Goal: Task Accomplishment & Management: Use online tool/utility

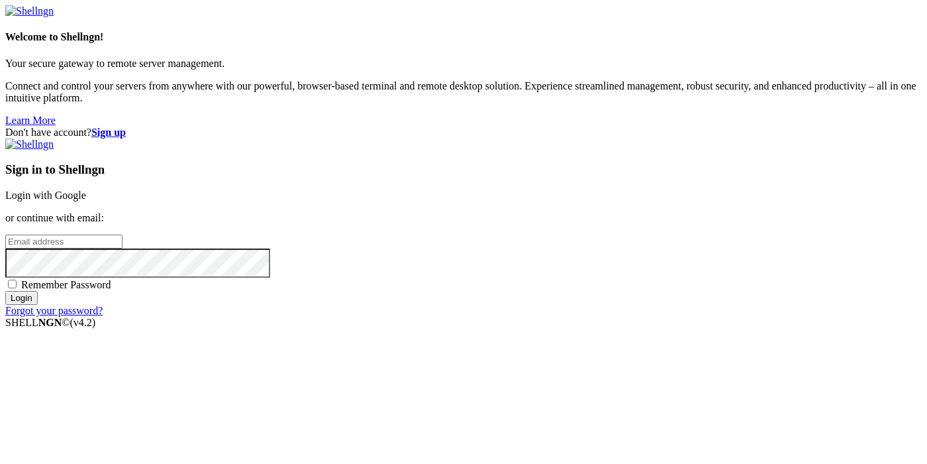
click at [123, 234] on input "email" at bounding box center [63, 241] width 117 height 14
paste input "[EMAIL_ADDRESS][DOMAIN_NAME]:NameNameName"
click at [123, 234] on input "8616electric@tiffincrane.com:NameNameName" at bounding box center [63, 241] width 117 height 14
click at [123, 234] on input "8616electric@tiffincrane.com:" at bounding box center [63, 241] width 117 height 14
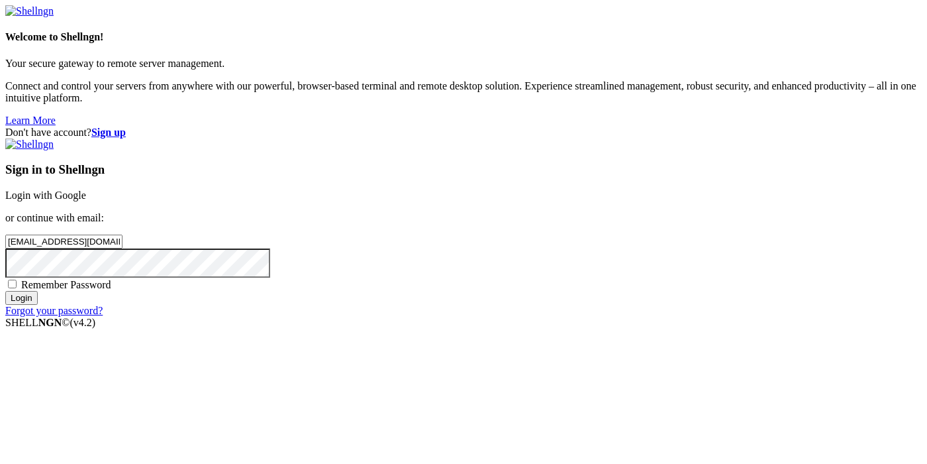
click at [123, 234] on input "8616electric@tiffincrane.com:" at bounding box center [63, 241] width 117 height 14
type input "8616electric@tiffincrane.com"
click at [111, 288] on span "Remember Password" at bounding box center [66, 284] width 90 height 11
click at [17, 288] on input "Remember Password" at bounding box center [12, 283] width 9 height 9
checkbox input "true"
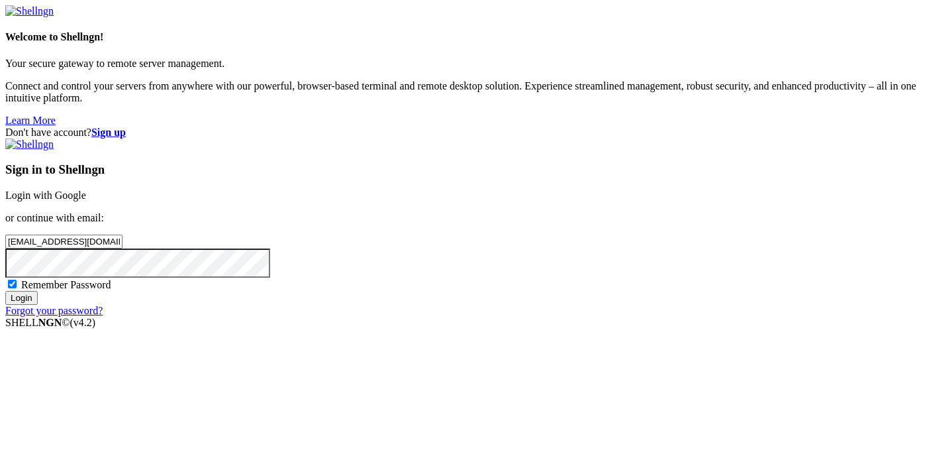
click at [38, 305] on input "Login" at bounding box center [21, 298] width 32 height 14
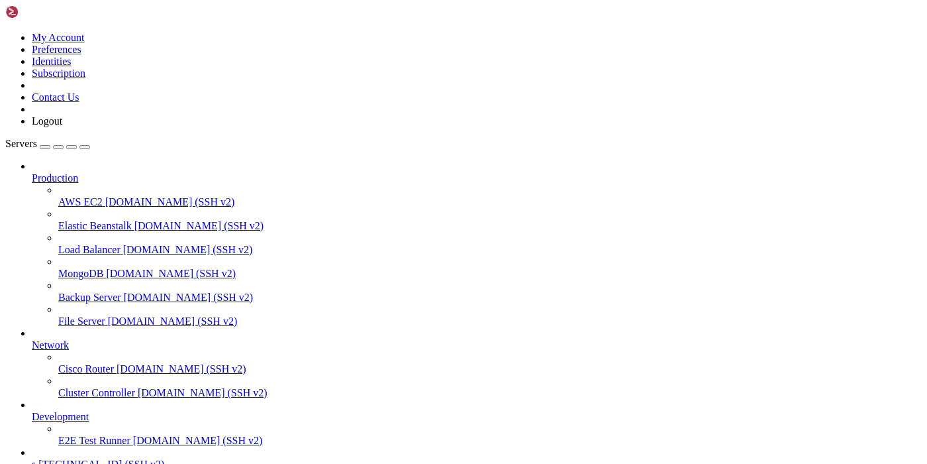
scroll to position [70, 0]
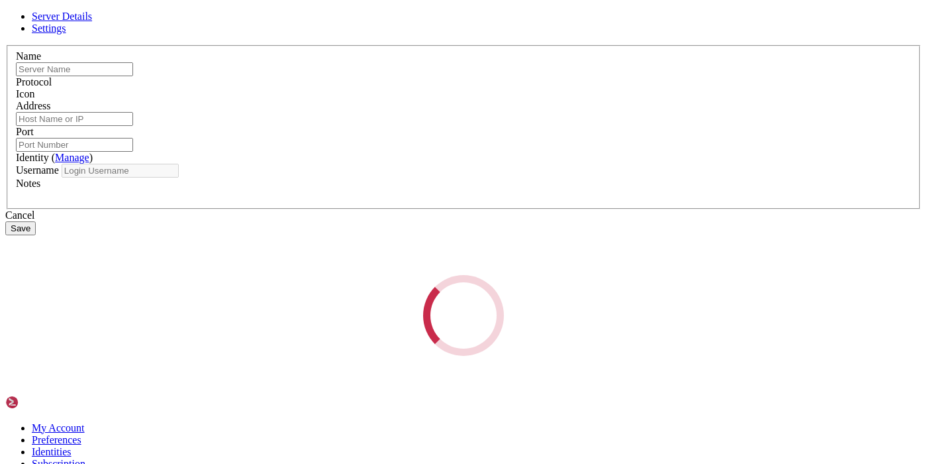
type input "s"
type input "45.61.137.122"
type input "22"
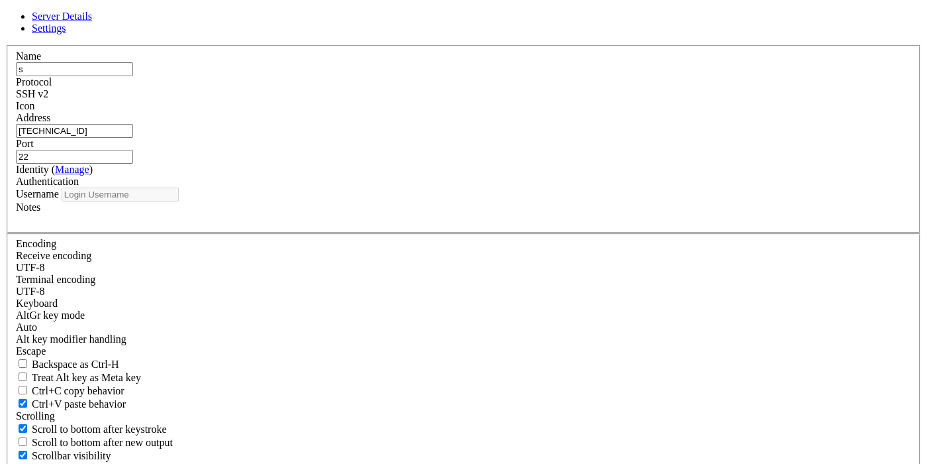
type input "root"
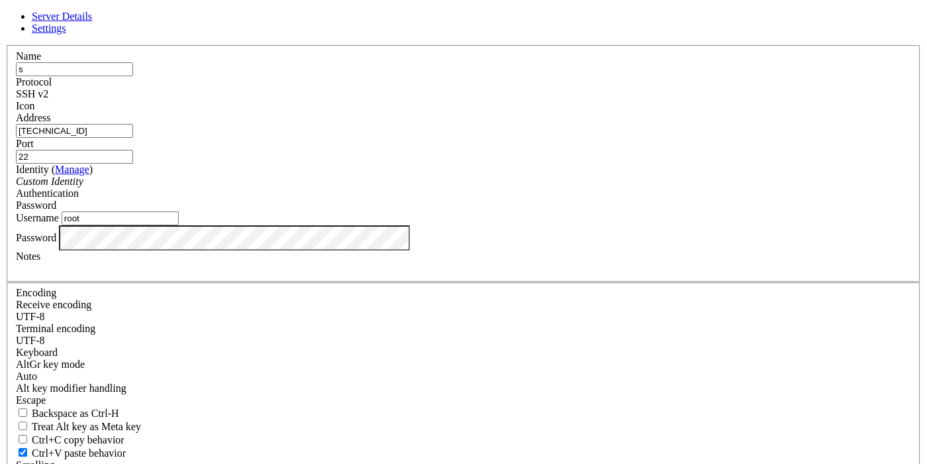
click at [133, 138] on input "45.61.137.122" at bounding box center [74, 131] width 117 height 14
paste input "176.98.185.7"
type input "[TECHNICAL_ID]"
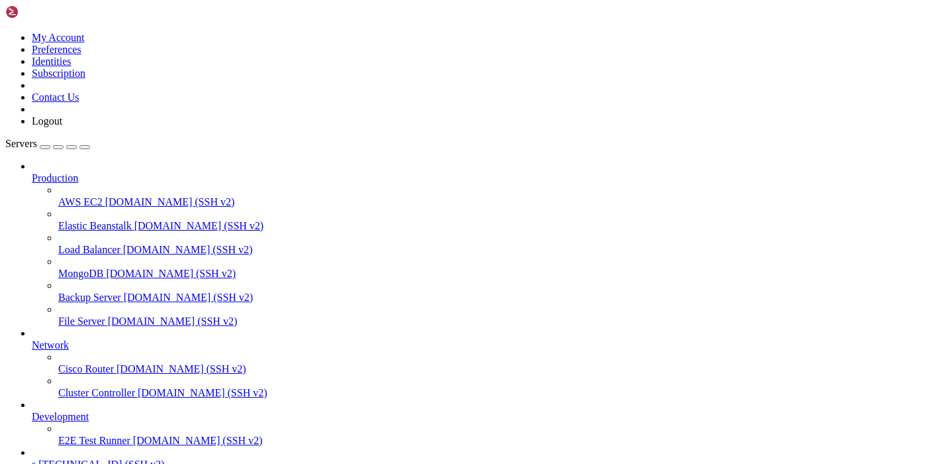
click at [36, 458] on span "s" at bounding box center [34, 463] width 4 height 11
click at [5, 32] on icon at bounding box center [5, 32] width 0 height 0
click at [62, 126] on link "Logout" at bounding box center [47, 120] width 30 height 11
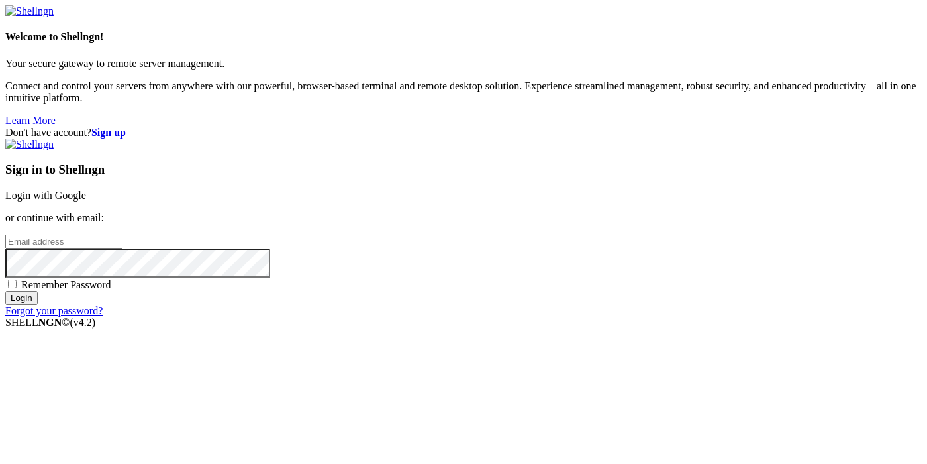
click at [123, 234] on input "email" at bounding box center [63, 241] width 117 height 14
paste input "[EMAIL_ADDRESS][DOMAIN_NAME]:NameNameName"
click at [123, 234] on input "[EMAIL_ADDRESS][DOMAIN_NAME]:NameNameName" at bounding box center [63, 241] width 117 height 14
type input "[EMAIL_ADDRESS][DOMAIN_NAME]:"
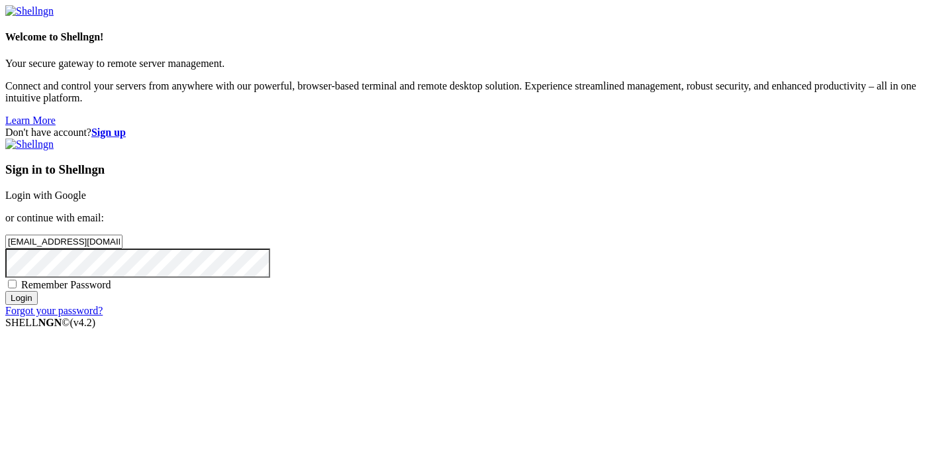
click at [873, 126] on div "Don't have account? Sign up Sign in to Shellngn Login with Google or continue w…" at bounding box center [463, 221] width 917 height 190
click at [126, 126] on strong "Sign up" at bounding box center [108, 131] width 34 height 11
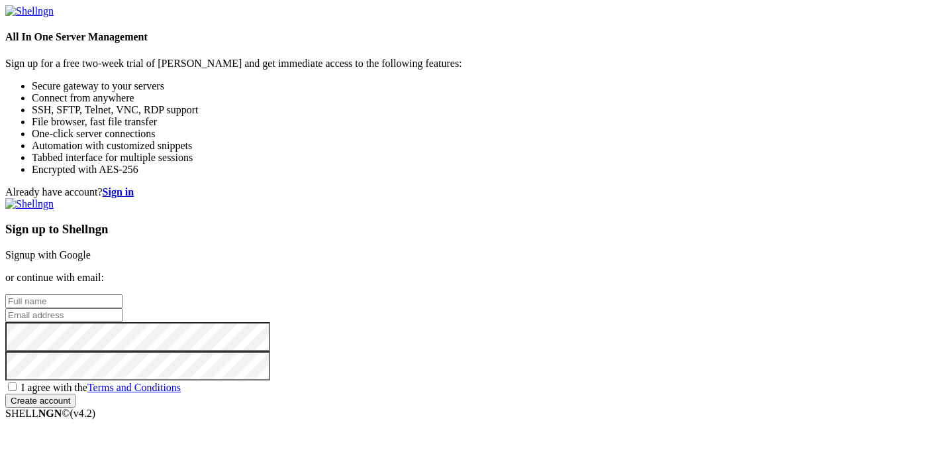
click at [123, 294] on input "text" at bounding box center [63, 301] width 117 height 14
click at [123, 308] on input "email" at bounding box center [63, 315] width 117 height 14
paste input "[EMAIL_ADDRESS][DOMAIN_NAME]:NameNameName"
click at [123, 308] on input "[EMAIL_ADDRESS][DOMAIN_NAME]:NameNameName" at bounding box center [63, 315] width 117 height 14
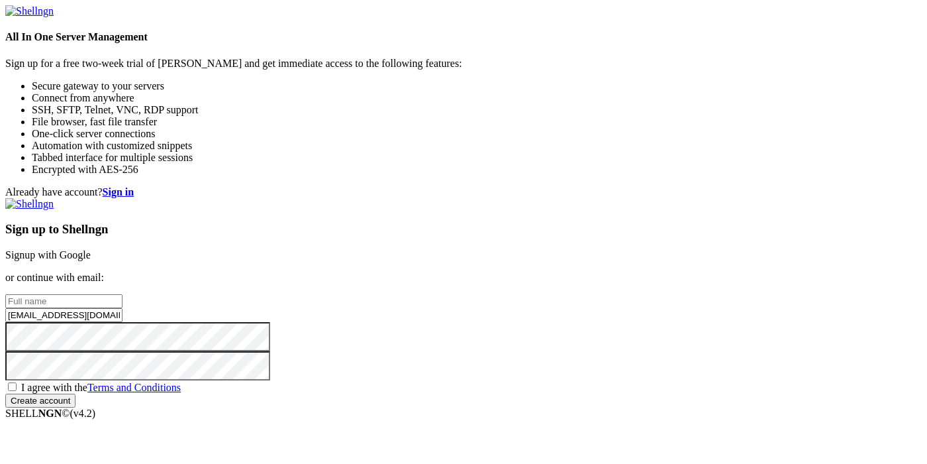
click at [123, 308] on input "[EMAIL_ADDRESS][DOMAIN_NAME]:" at bounding box center [63, 315] width 117 height 14
click at [123, 308] on input "[EMAIL_ADDRESS][DOMAIN_NAME]" at bounding box center [63, 315] width 117 height 14
type input "[EMAIL_ADDRESS][DOMAIN_NAME]"
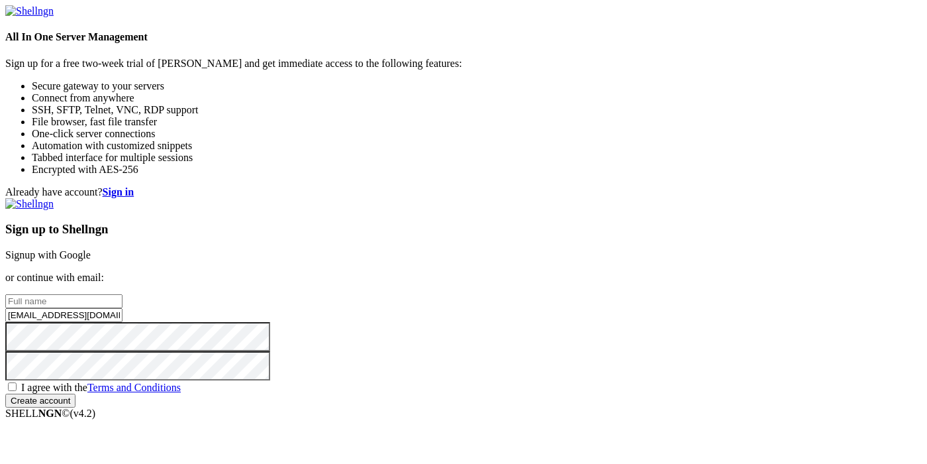
click at [123, 294] on input "text" at bounding box center [63, 301] width 117 height 14
paste input "krissiecyan"
type input "krissiecyan"
click at [181, 381] on span "I agree with the Terms and Conditions" at bounding box center [101, 386] width 160 height 11
click at [17, 382] on input "I agree with the Terms and Conditions" at bounding box center [12, 386] width 9 height 9
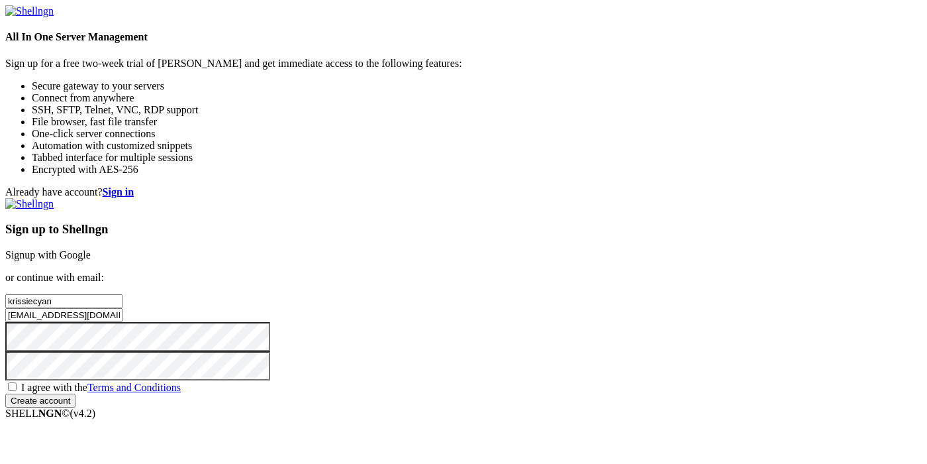
checkbox input "true"
click at [76, 404] on input "Create account" at bounding box center [40, 400] width 70 height 14
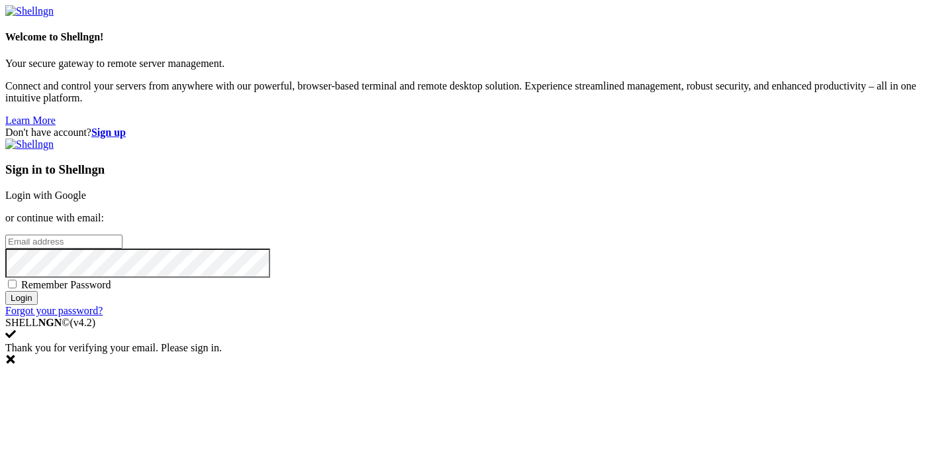
click at [123, 234] on input "email" at bounding box center [63, 241] width 117 height 14
paste input "[EMAIL_ADDRESS][DOMAIN_NAME]:NameNameName"
click at [123, 234] on input "[EMAIL_ADDRESS][DOMAIN_NAME]:NameNameName" at bounding box center [63, 241] width 117 height 14
click at [123, 234] on input "[EMAIL_ADDRESS][DOMAIN_NAME]:" at bounding box center [63, 241] width 117 height 14
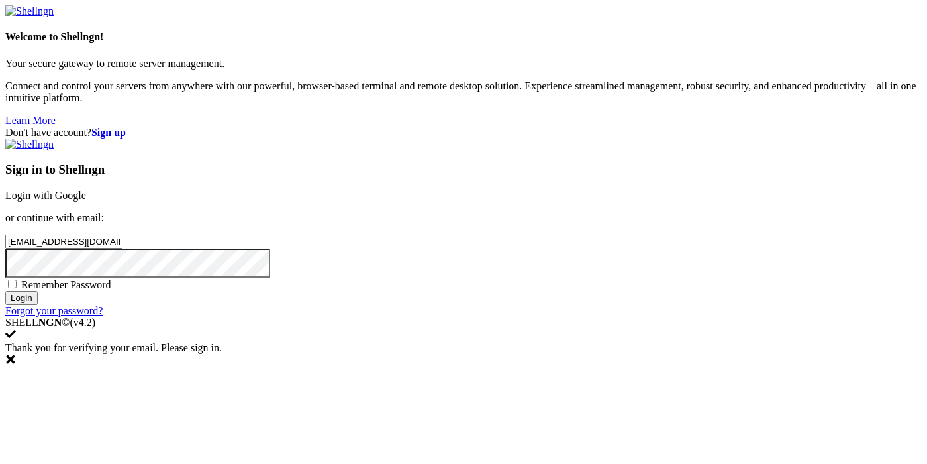
click at [123, 234] on input "[EMAIL_ADDRESS][DOMAIN_NAME]:" at bounding box center [63, 241] width 117 height 14
type input "[EMAIL_ADDRESS][DOMAIN_NAME]"
click at [111, 290] on span "Remember Password" at bounding box center [66, 284] width 90 height 11
click at [17, 288] on input "Remember Password" at bounding box center [12, 283] width 9 height 9
checkbox input "true"
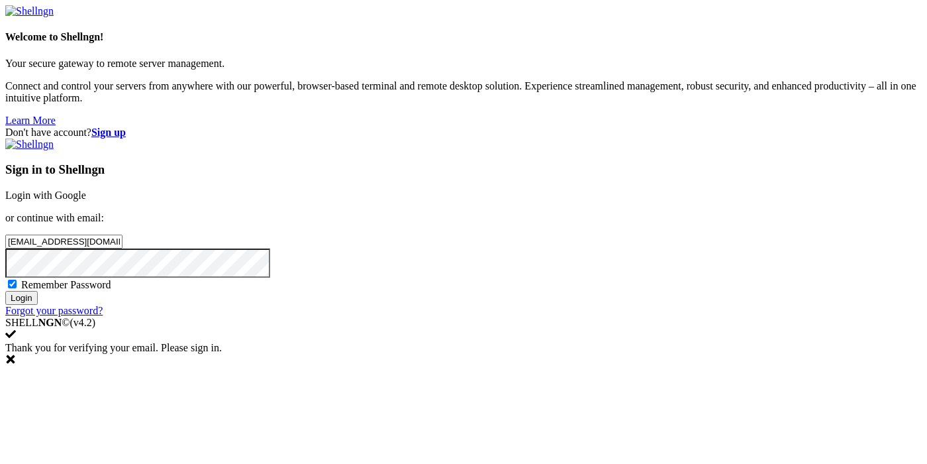
click at [38, 305] on input "Login" at bounding box center [21, 298] width 32 height 14
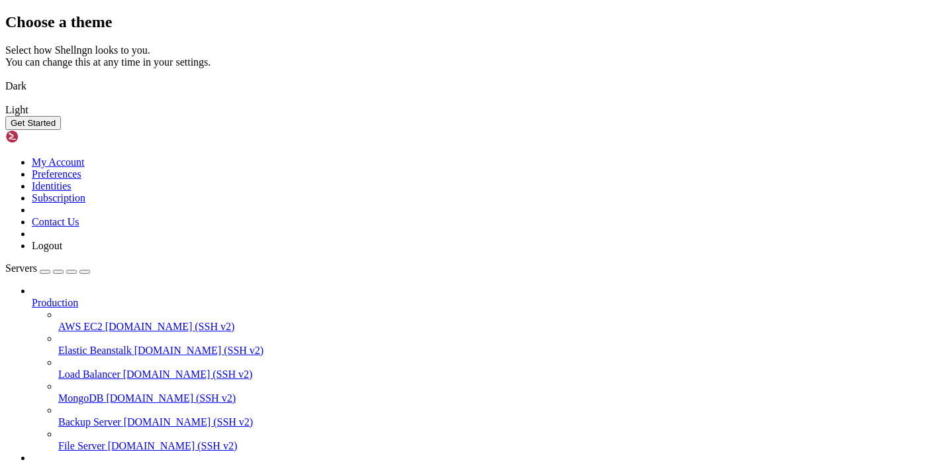
click at [5, 77] on img at bounding box center [5, 77] width 0 height 0
click at [61, 130] on button "Get Started" at bounding box center [33, 123] width 56 height 14
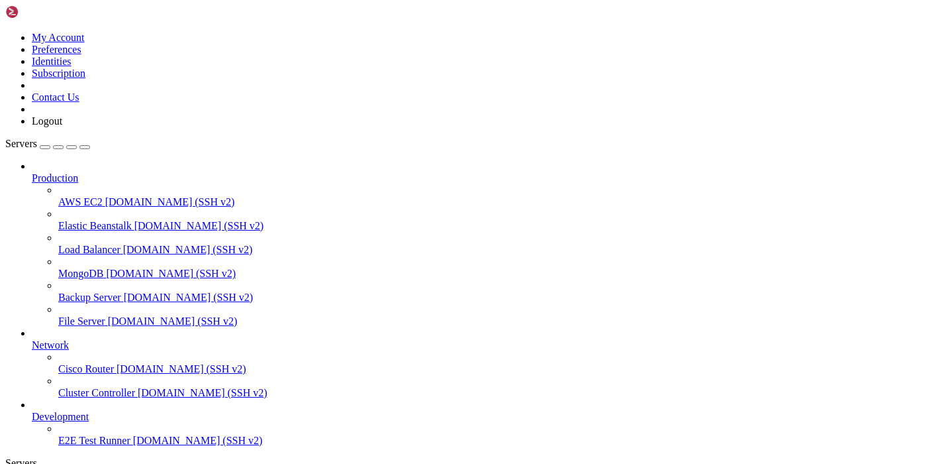
scroll to position [36, 0]
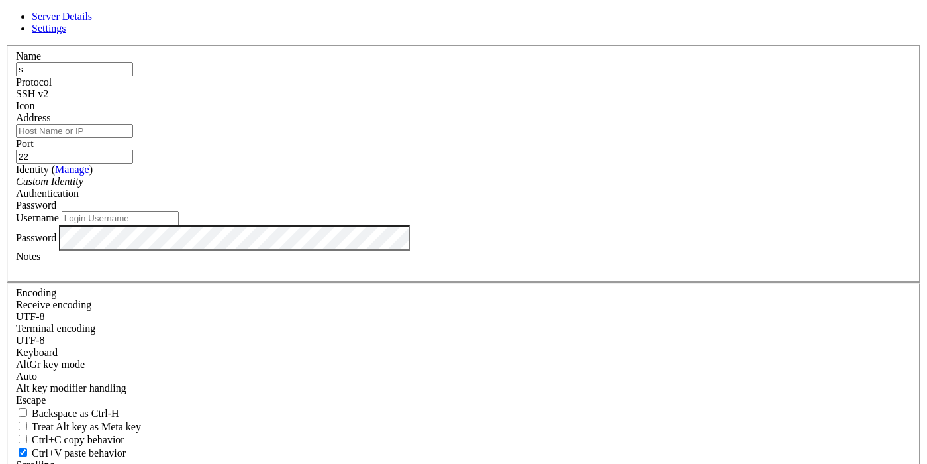
type input "s"
click at [179, 225] on input "Username" at bounding box center [120, 218] width 117 height 14
type input "root"
click at [133, 138] on input "Address" at bounding box center [74, 131] width 117 height 14
paste input "[TECHNICAL_ID]"
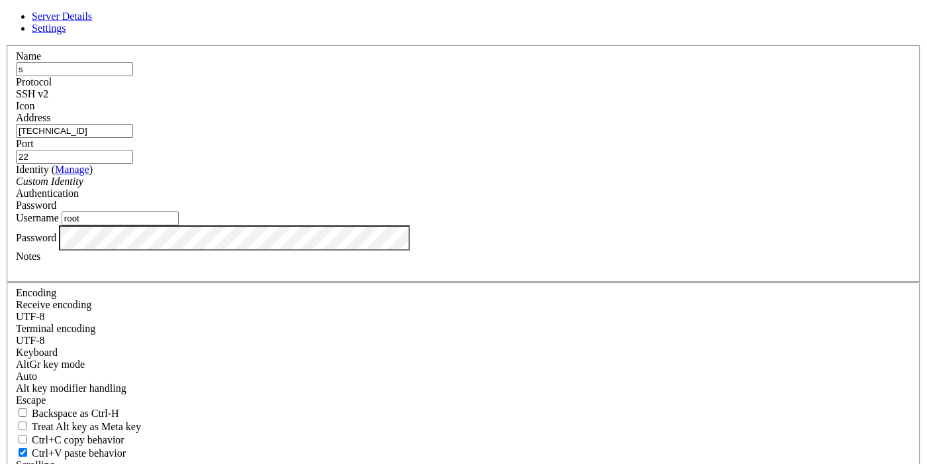
type input "[TECHNICAL_ID]"
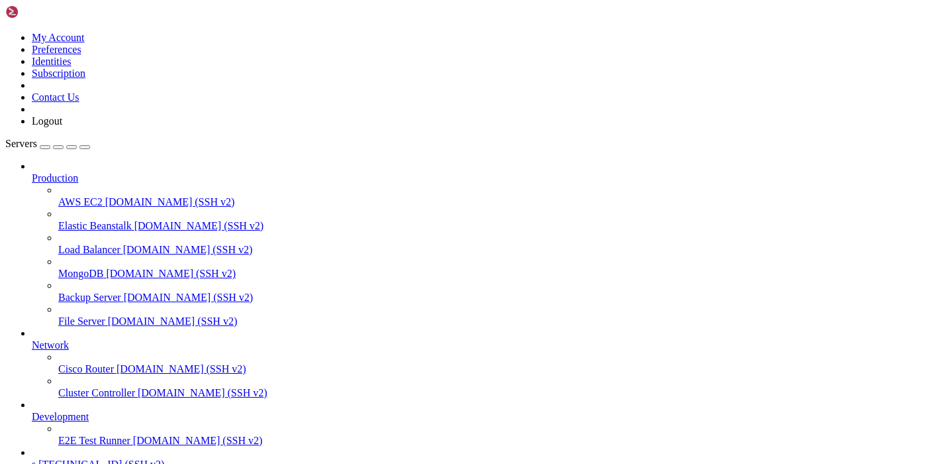
scroll to position [70, 0]
click at [36, 458] on span "s" at bounding box center [34, 463] width 4 height 11
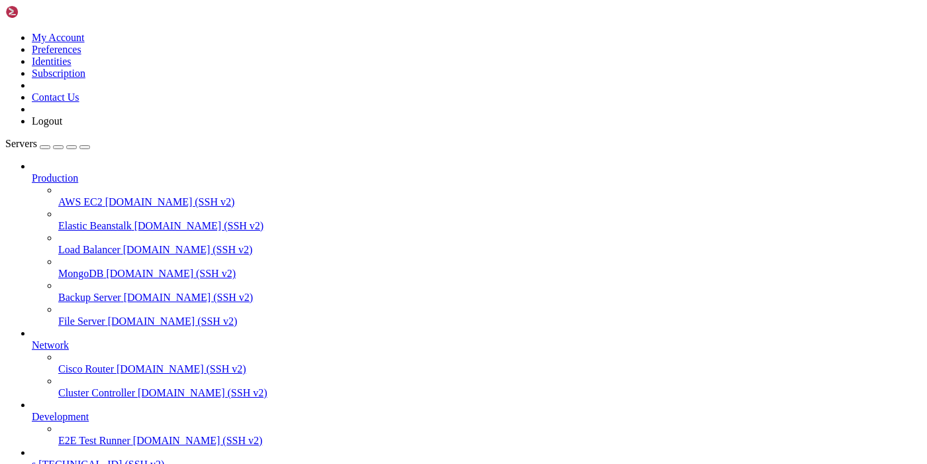
scroll to position [685, 0]
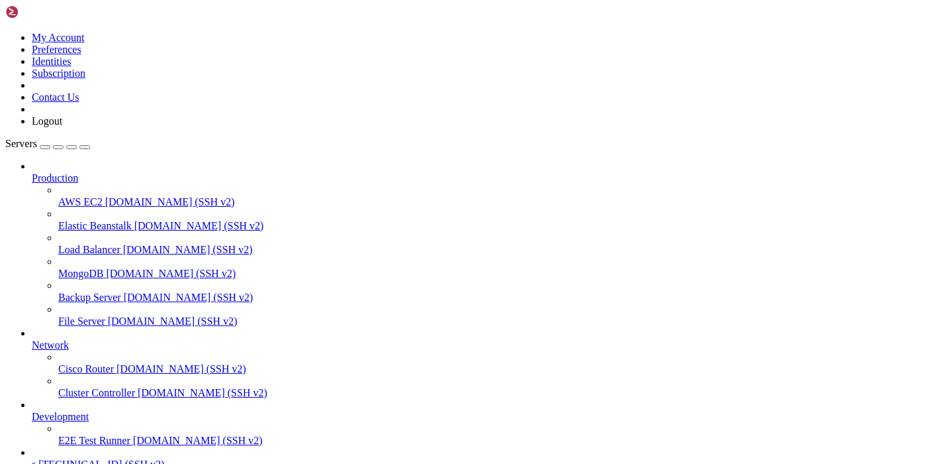
scroll to position [2323, 0]
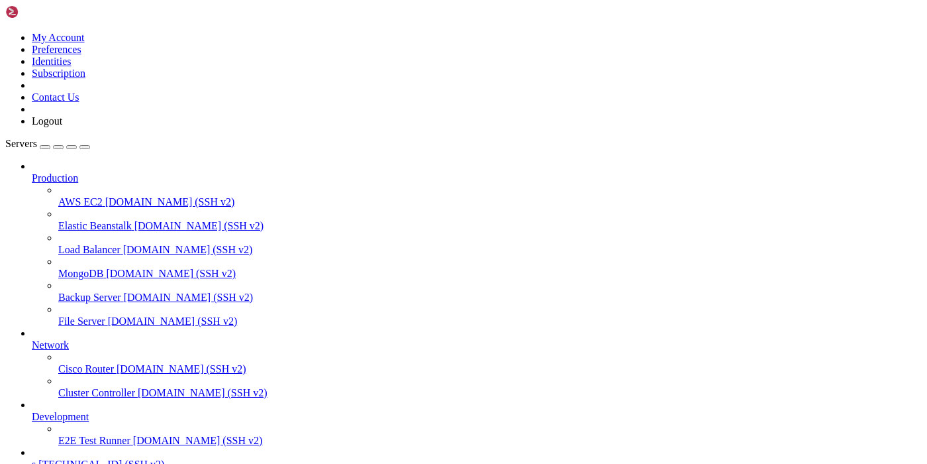
scroll to position [471078, 0]
click at [5, 32] on icon at bounding box center [5, 32] width 0 height 0
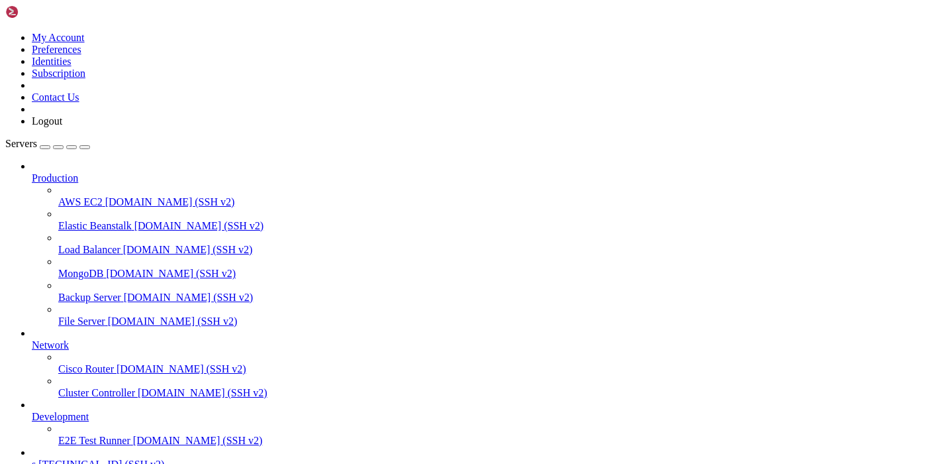
click at [62, 126] on link "Logout" at bounding box center [47, 120] width 30 height 11
